Goal: Information Seeking & Learning: Learn about a topic

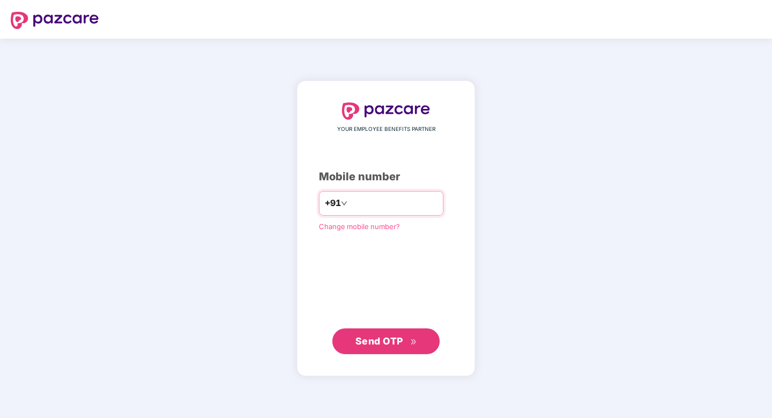
type input "**********"
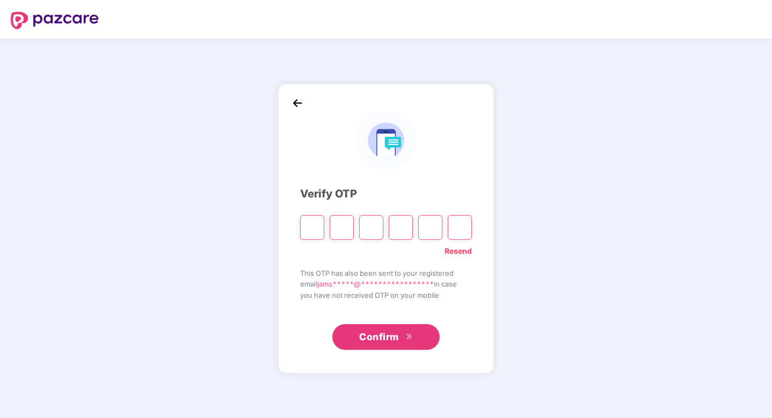
type input "*"
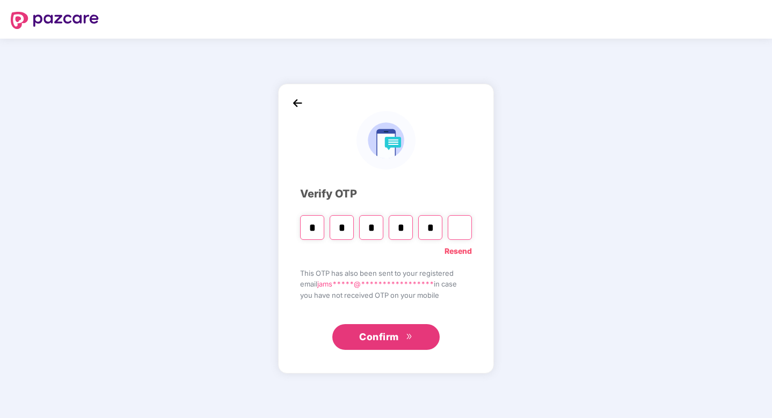
type input "*"
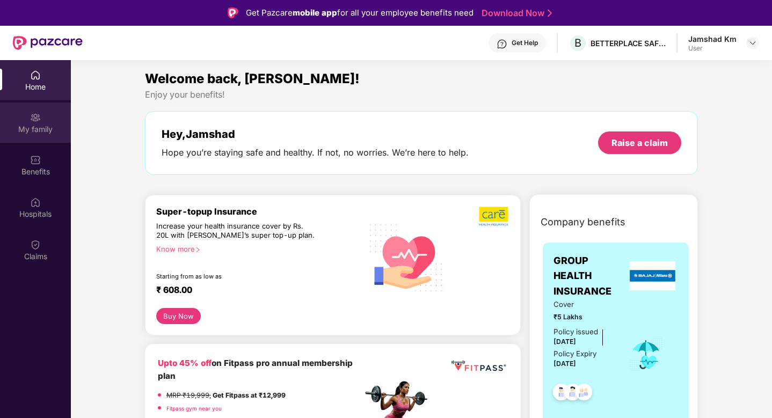
click at [41, 131] on div "My family" at bounding box center [35, 129] width 71 height 11
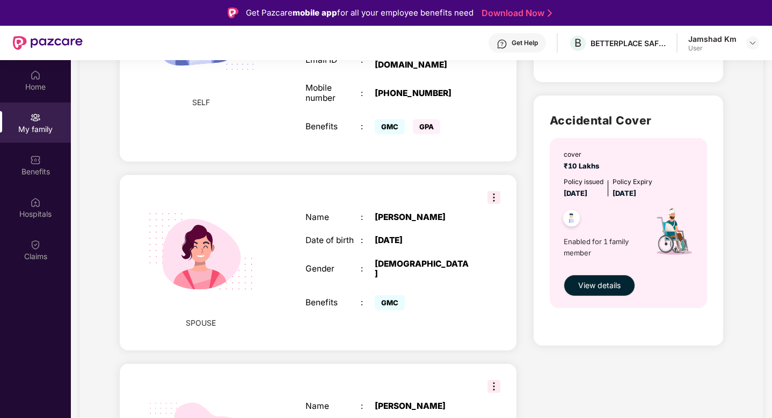
scroll to position [324, 0]
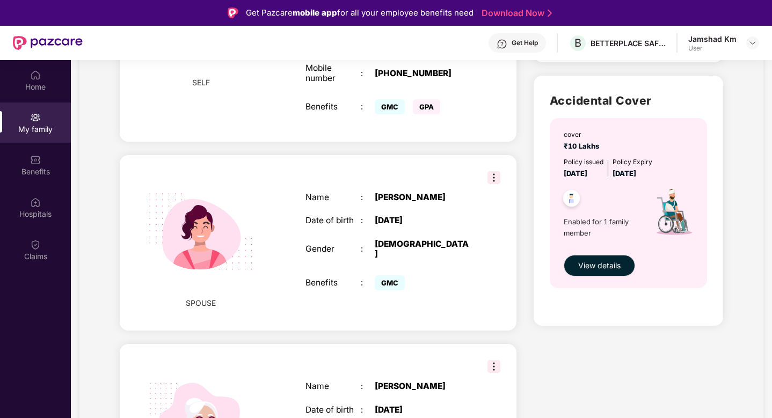
click at [493, 171] on img at bounding box center [493, 177] width 13 height 13
click at [448, 216] on div "[DATE]" at bounding box center [423, 221] width 97 height 10
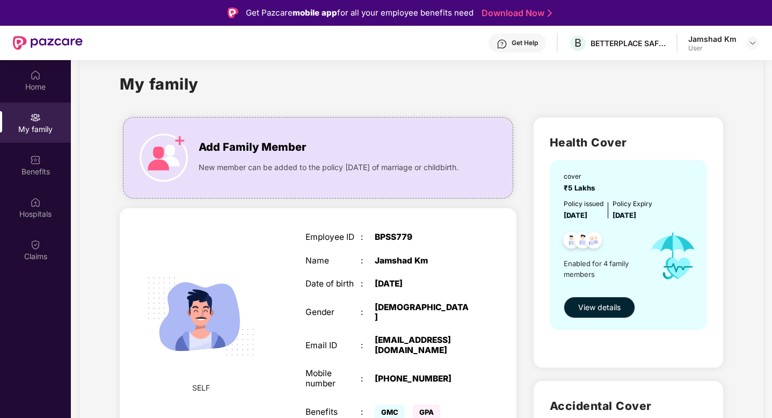
scroll to position [20, 0]
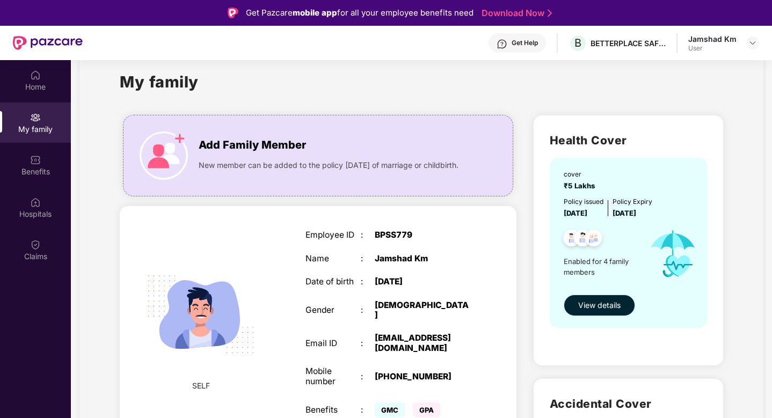
click at [587, 309] on span "View details" at bounding box center [599, 305] width 42 height 12
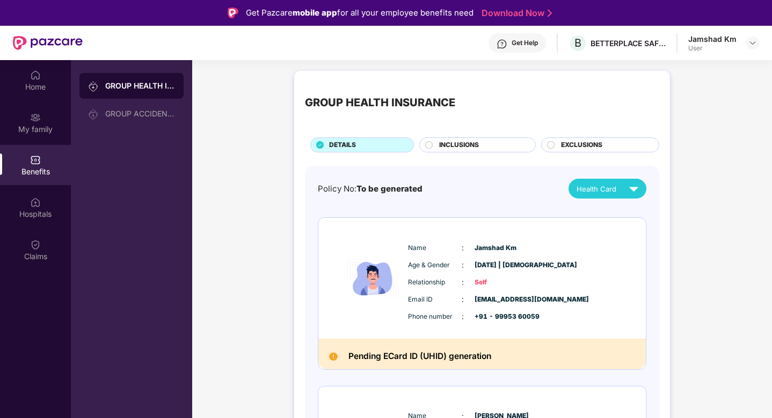
click at [606, 187] on span "Health Card" at bounding box center [596, 189] width 40 height 11
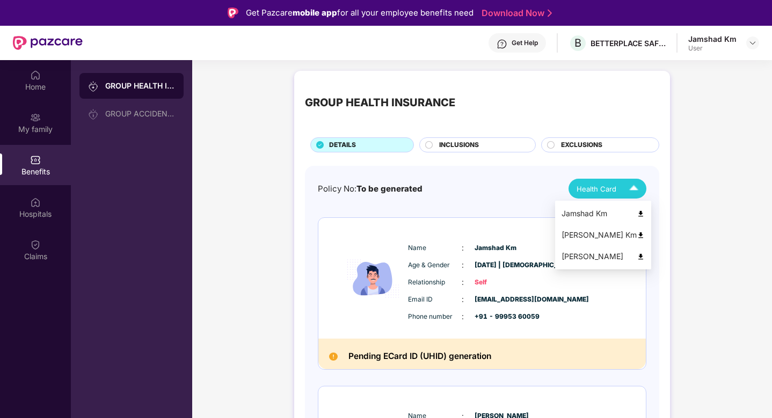
click at [644, 214] on img at bounding box center [640, 214] width 8 height 8
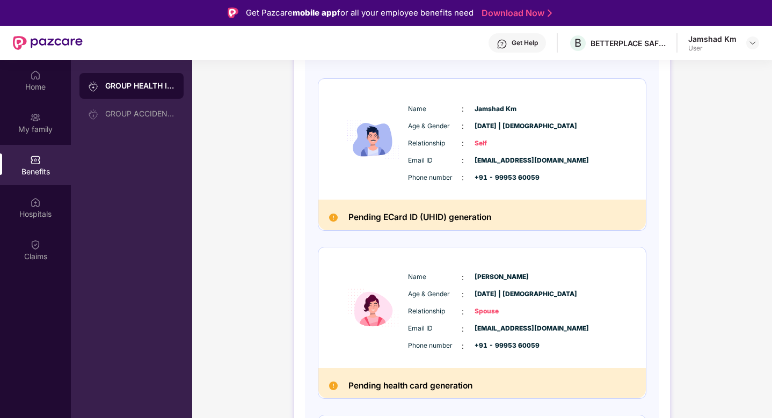
scroll to position [112, 0]
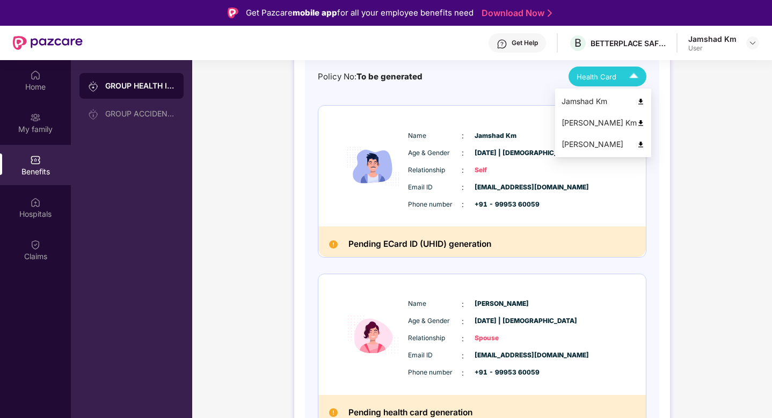
click at [612, 80] on span "Health Card" at bounding box center [596, 76] width 40 height 11
click at [628, 80] on img at bounding box center [633, 76] width 19 height 19
click at [644, 121] on img at bounding box center [640, 123] width 8 height 8
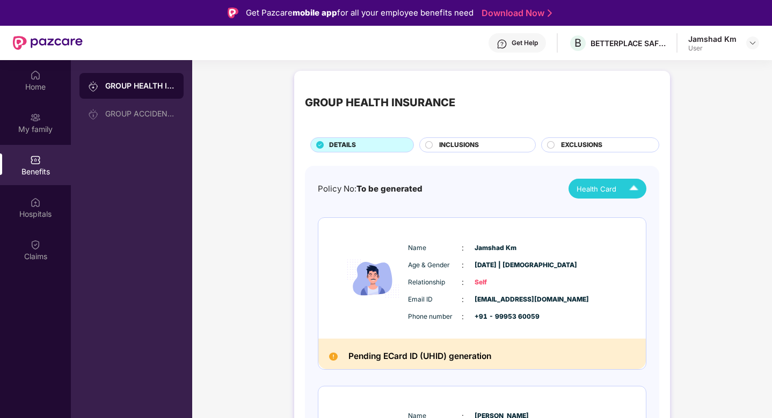
scroll to position [1, 0]
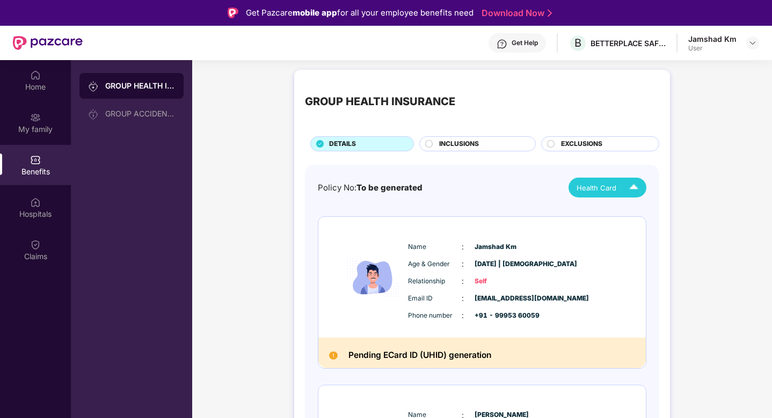
click at [593, 189] on span "Health Card" at bounding box center [596, 187] width 40 height 11
click at [644, 253] on img at bounding box center [640, 256] width 8 height 8
click at [446, 149] on span "INCLUSIONS" at bounding box center [459, 144] width 40 height 10
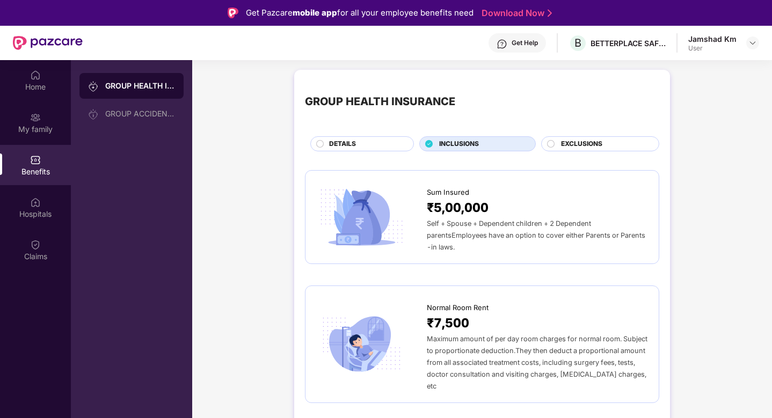
click at [383, 142] on div "DETAILS" at bounding box center [366, 145] width 84 height 12
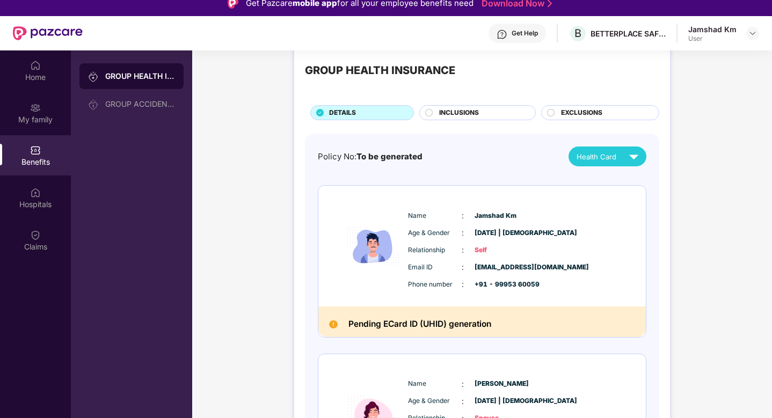
scroll to position [0, 0]
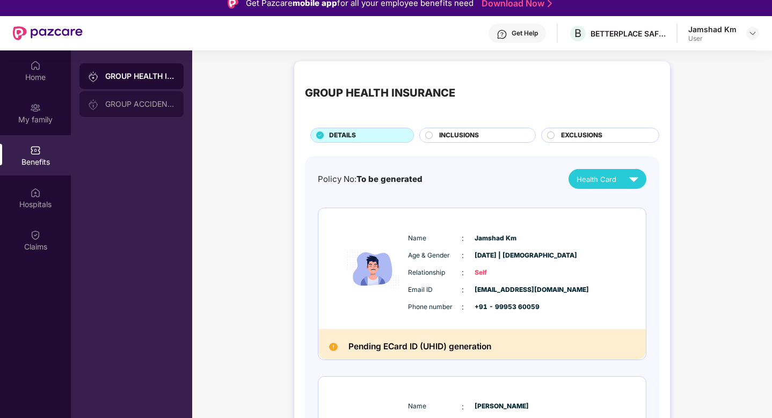
click at [125, 101] on div "GROUP ACCIDENTAL INSURANCE" at bounding box center [140, 104] width 70 height 9
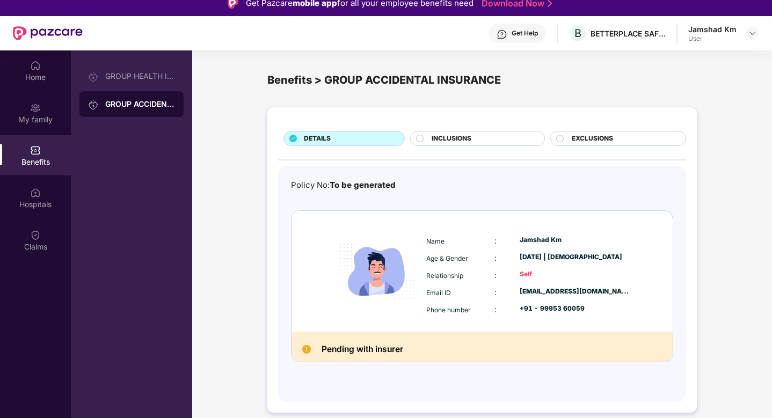
click at [122, 91] on div "GROUP ACCIDENTAL INSURANCE" at bounding box center [131, 104] width 104 height 26
click at [112, 72] on div "GROUP HEALTH INSURANCE" at bounding box center [140, 76] width 70 height 9
